Goal: Information Seeking & Learning: Compare options

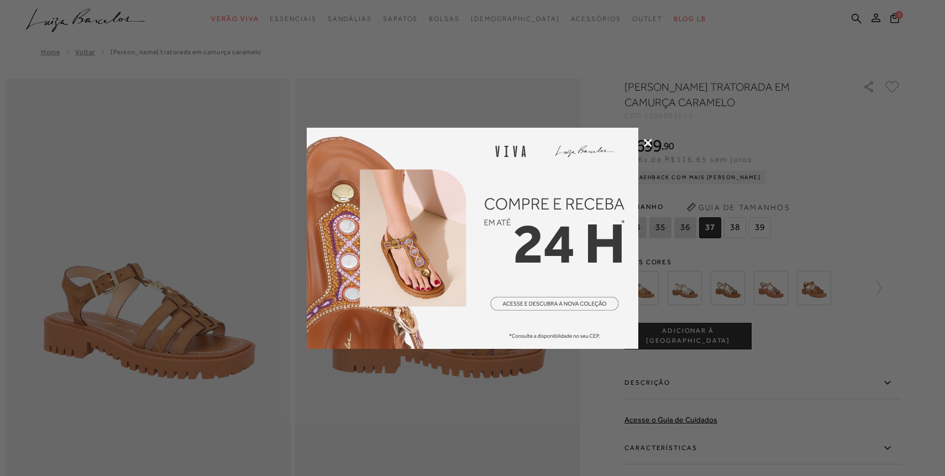
click at [647, 141] on icon at bounding box center [648, 143] width 8 height 8
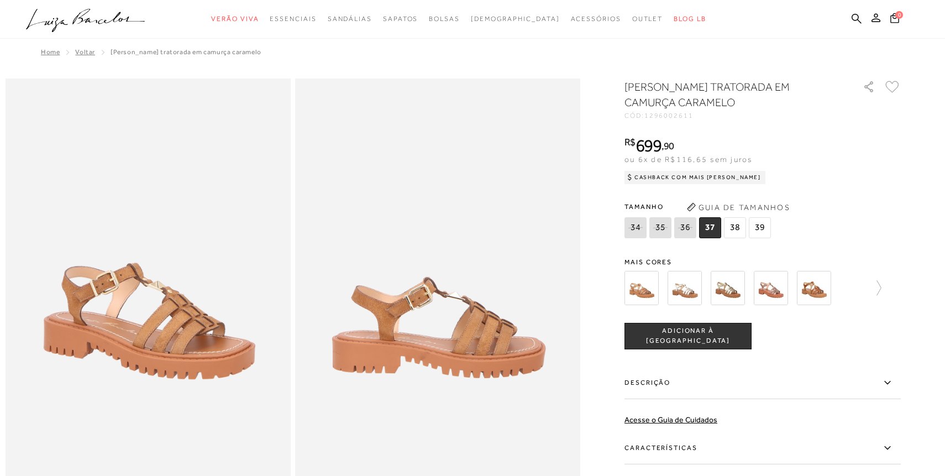
click at [736, 225] on span "38" at bounding box center [735, 227] width 22 height 21
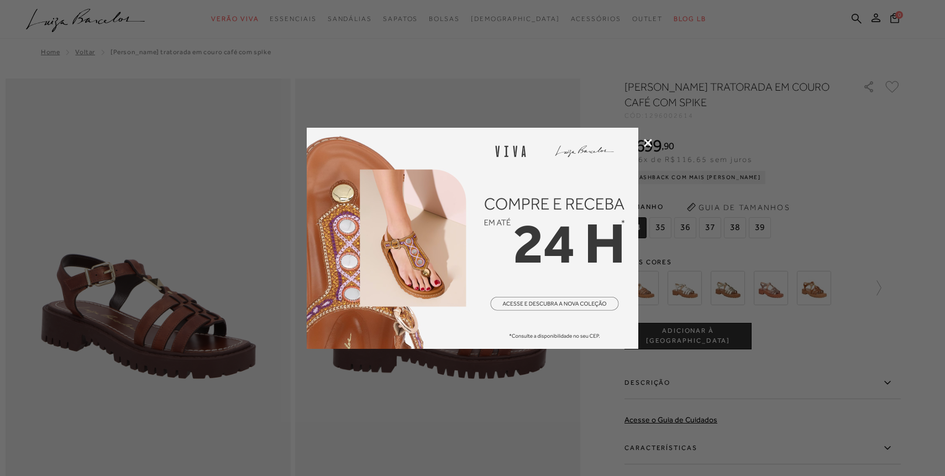
click at [649, 141] on icon at bounding box center [648, 143] width 8 height 8
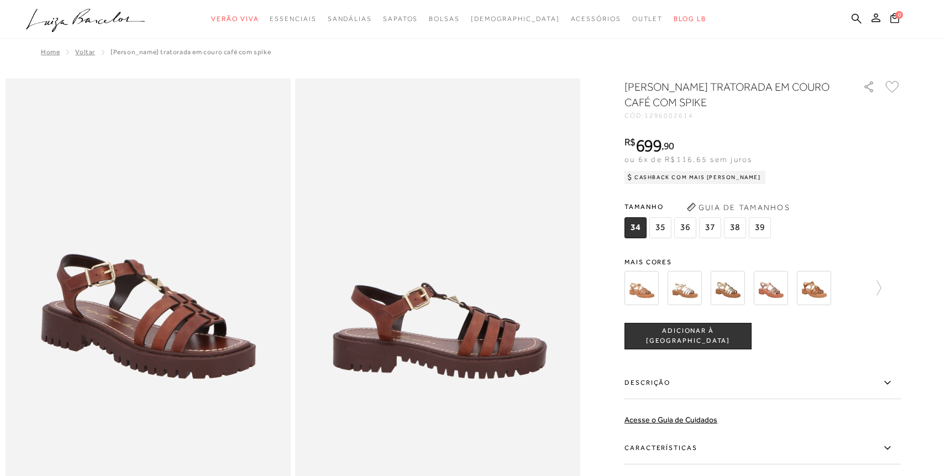
click at [731, 226] on span "38" at bounding box center [735, 227] width 22 height 21
click at [880, 284] on icon at bounding box center [873, 287] width 15 height 15
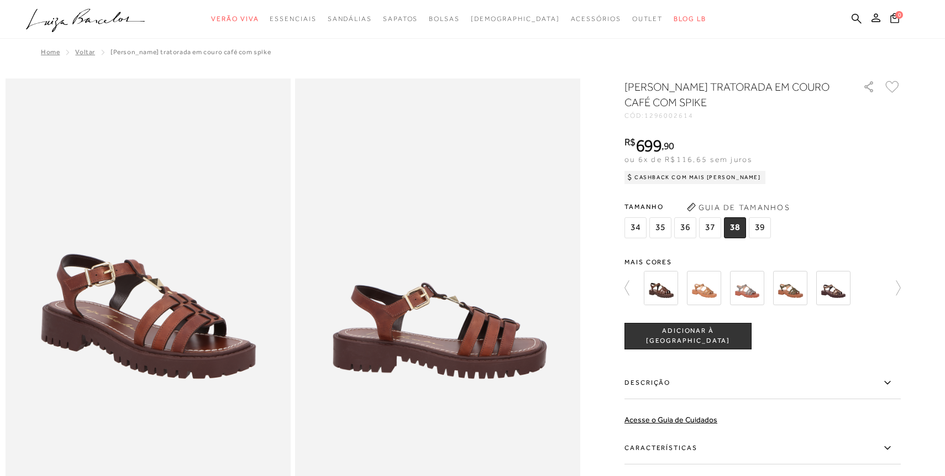
click at [656, 291] on img at bounding box center [661, 288] width 34 height 34
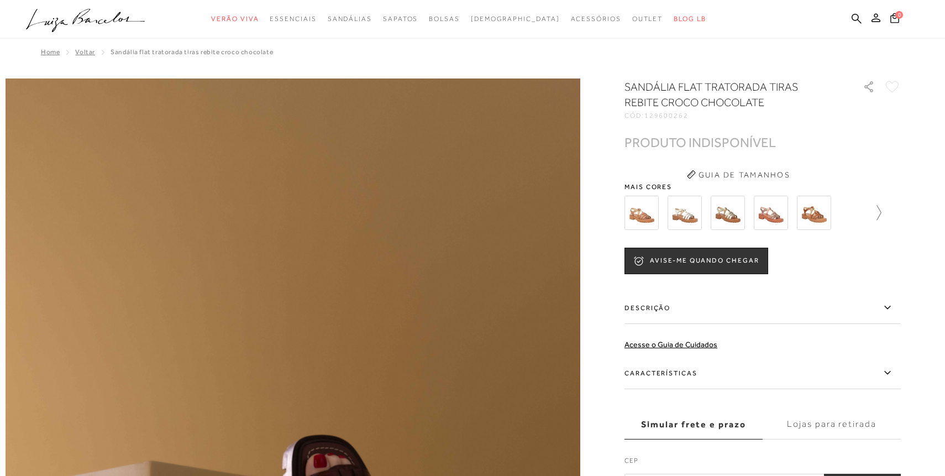
click at [876, 210] on icon at bounding box center [873, 212] width 15 height 15
click at [834, 216] on img at bounding box center [833, 213] width 34 height 34
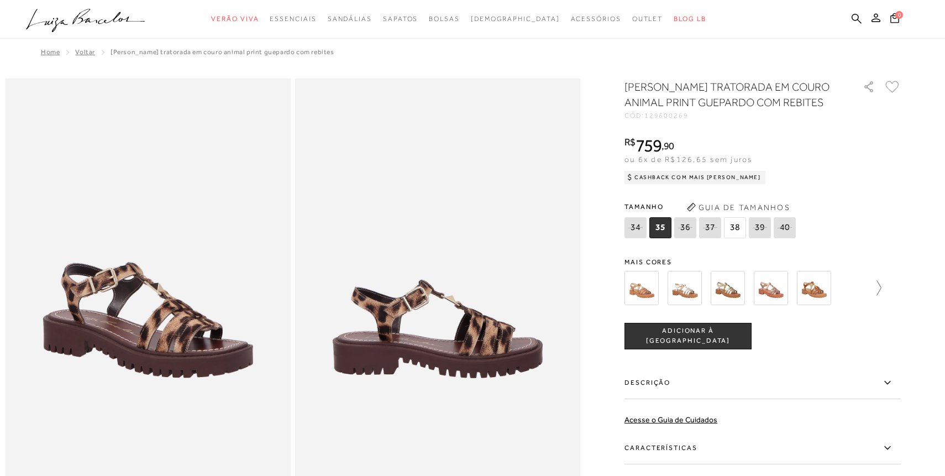
click at [878, 286] on icon at bounding box center [873, 287] width 15 height 15
click at [898, 284] on icon at bounding box center [893, 287] width 15 height 15
click at [664, 292] on img at bounding box center [661, 288] width 34 height 34
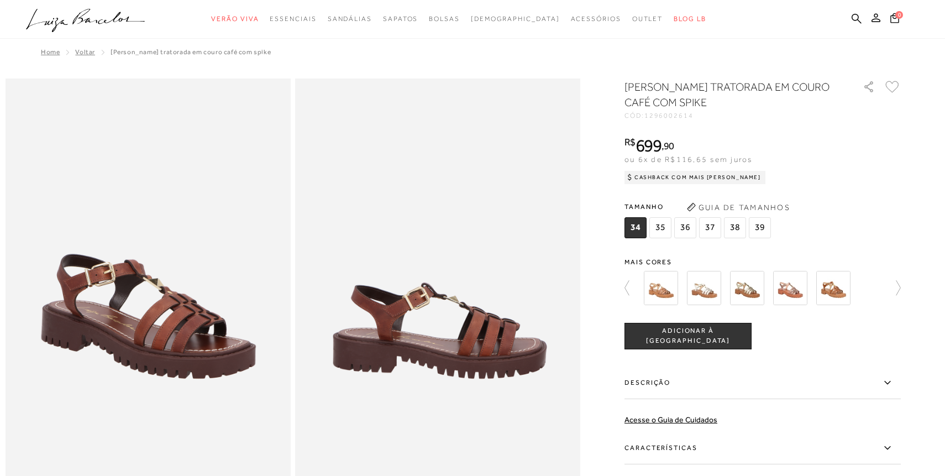
click at [727, 224] on span "38" at bounding box center [735, 227] width 22 height 21
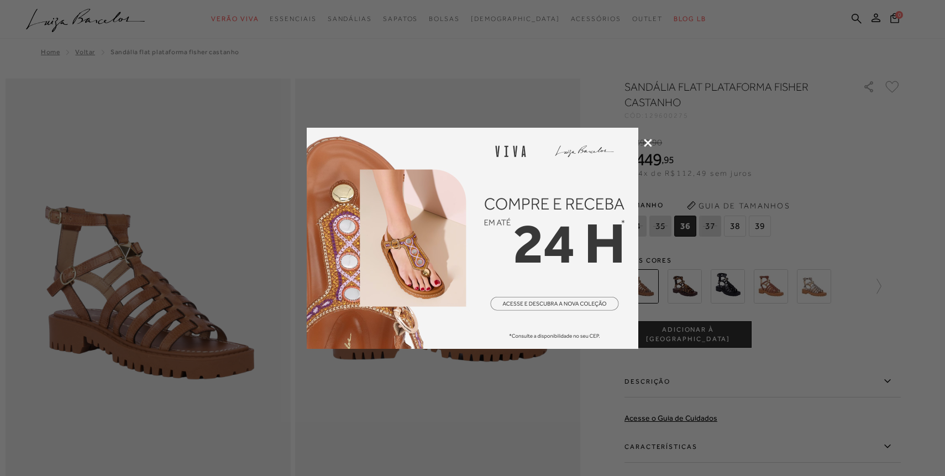
click at [647, 143] on icon at bounding box center [648, 143] width 8 height 8
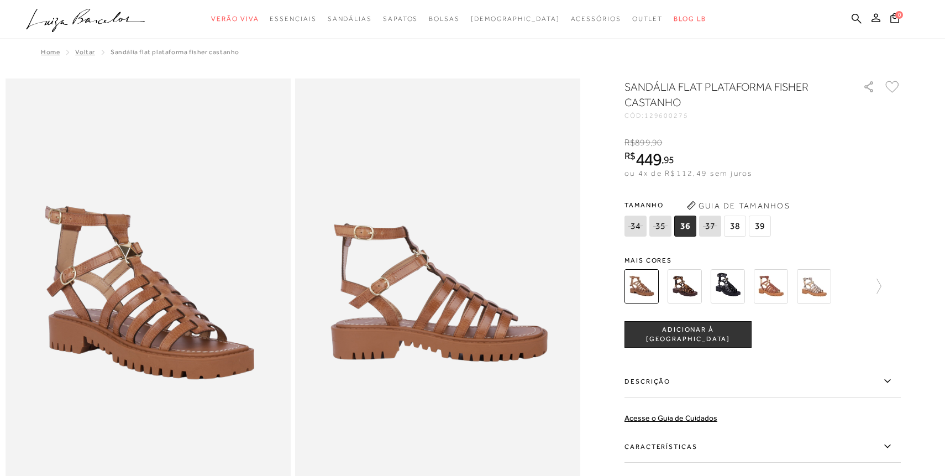
click at [688, 294] on img at bounding box center [685, 286] width 34 height 34
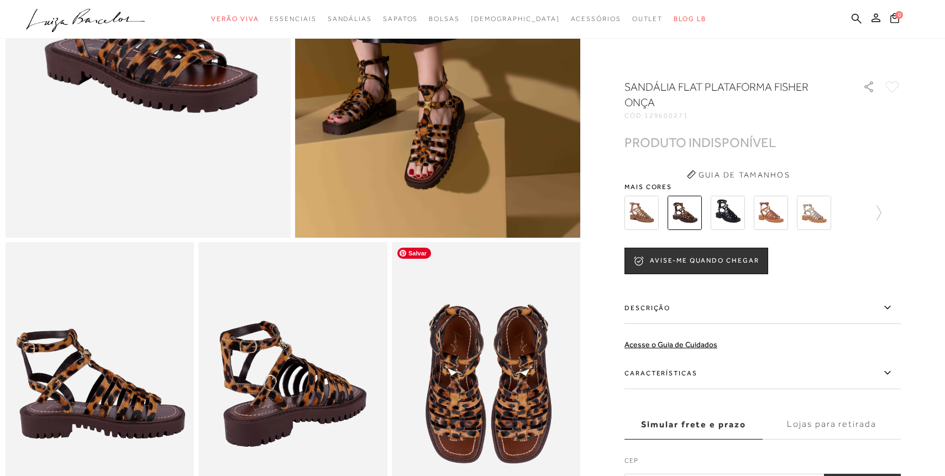
scroll to position [137, 0]
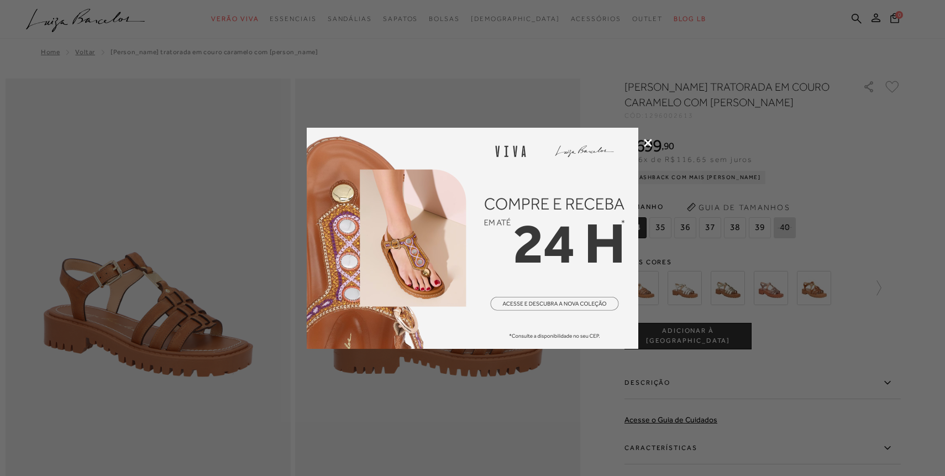
click at [648, 142] on icon at bounding box center [648, 143] width 8 height 8
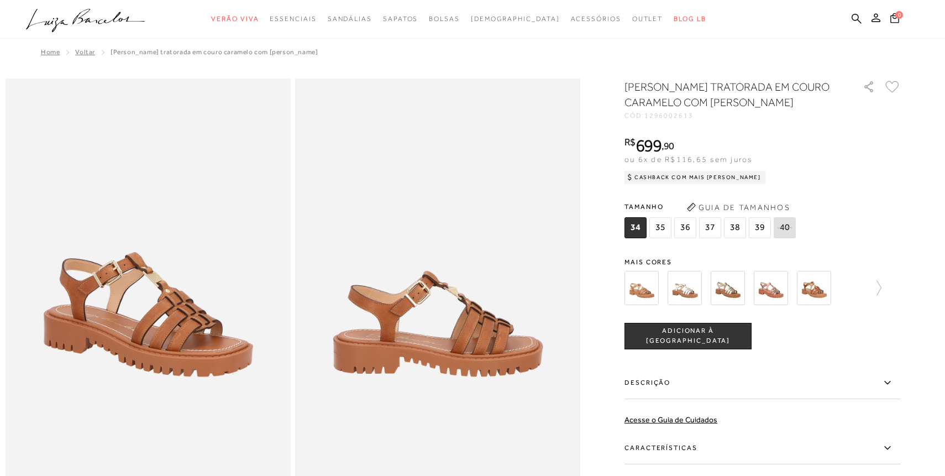
click at [735, 227] on span "38" at bounding box center [735, 227] width 22 height 21
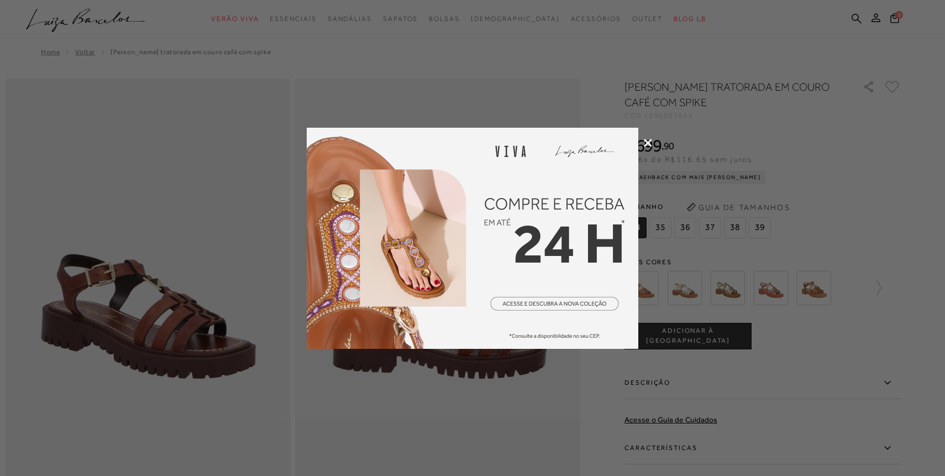
click at [648, 141] on icon at bounding box center [648, 143] width 8 height 8
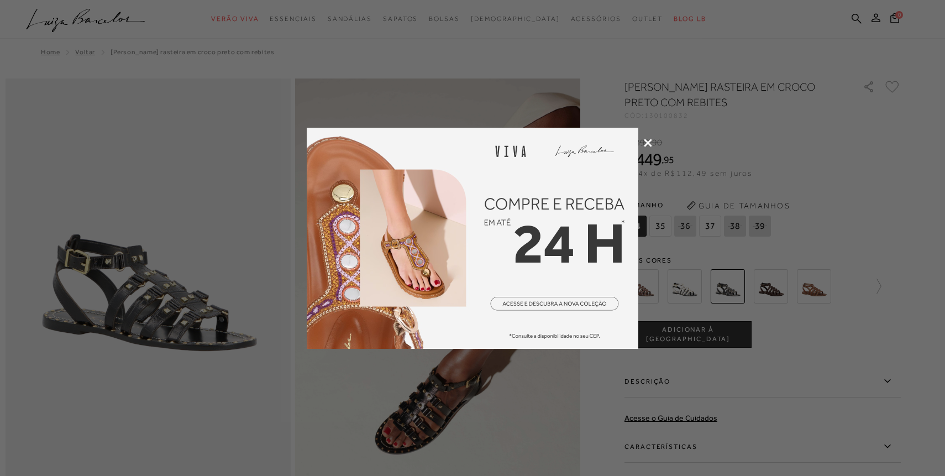
click at [646, 140] on icon at bounding box center [648, 143] width 8 height 8
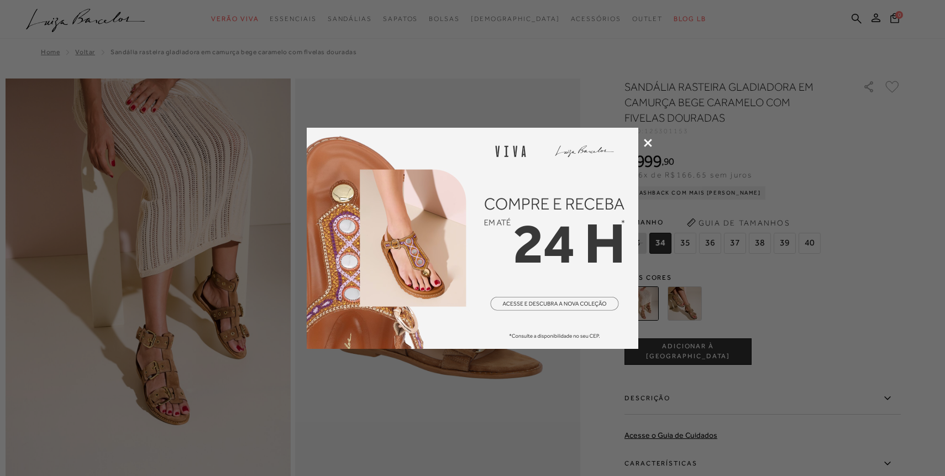
click at [651, 142] on icon at bounding box center [648, 143] width 8 height 8
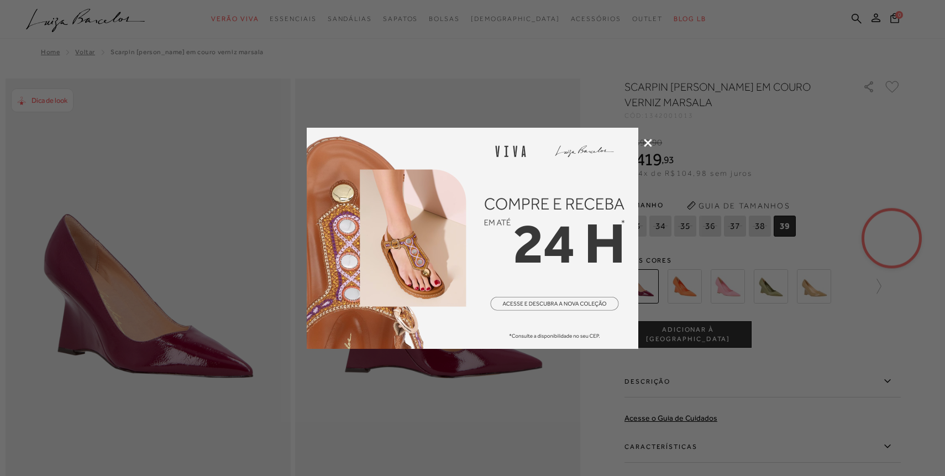
click at [651, 144] on icon at bounding box center [648, 143] width 8 height 8
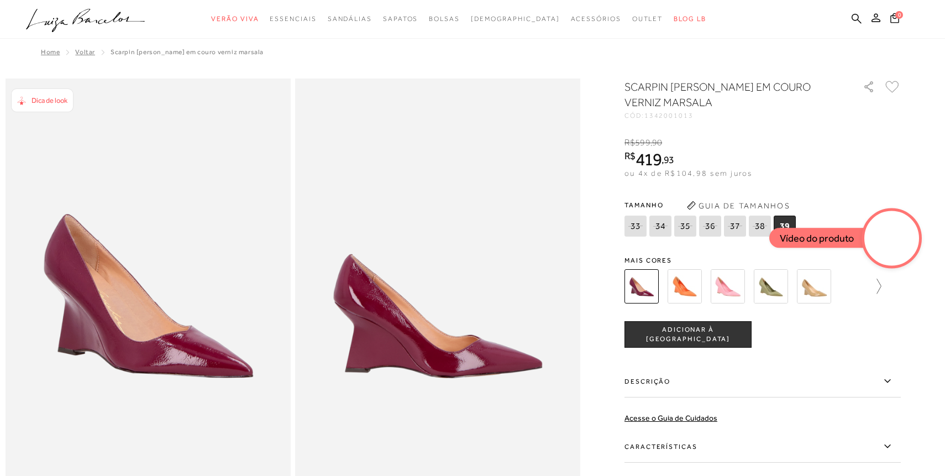
click at [878, 285] on icon at bounding box center [873, 286] width 15 height 15
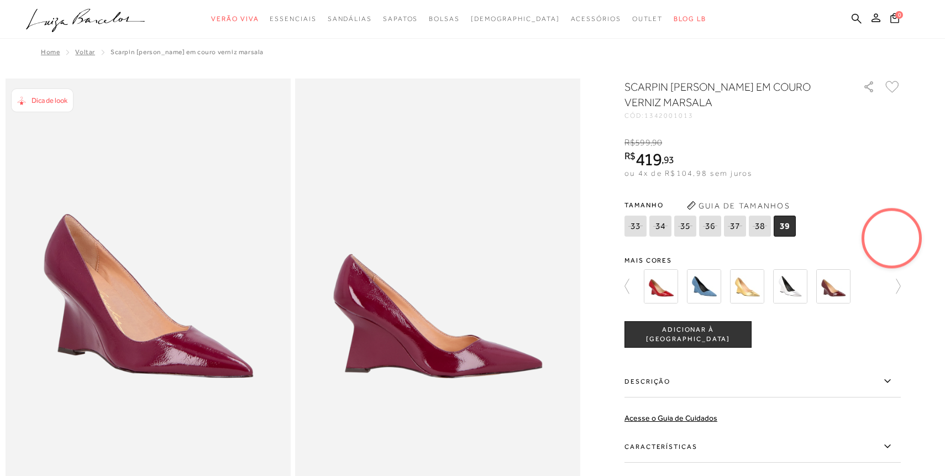
click at [833, 290] on img at bounding box center [833, 286] width 34 height 34
